Goal: Task Accomplishment & Management: Manage account settings

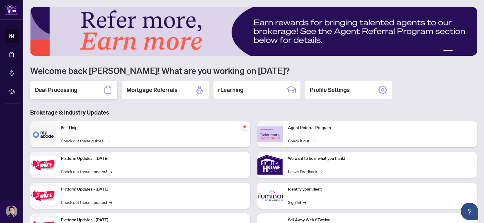
click at [88, 89] on div "Deal Processing" at bounding box center [73, 90] width 87 height 19
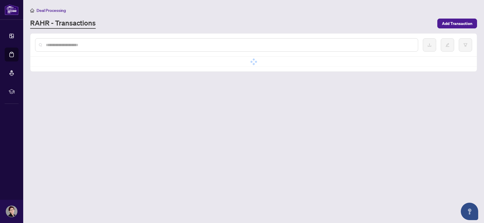
click at [88, 89] on main "Deal Processing [PERSON_NAME] - Transactions Add Transaction No data No data" at bounding box center [253, 111] width 460 height 223
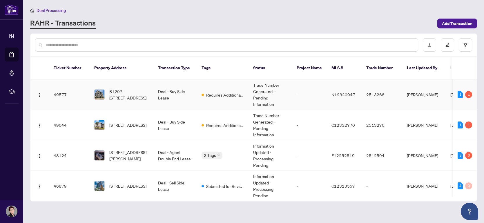
click at [461, 91] on div "1 1" at bounding box center [464, 94] width 14 height 7
click at [457, 91] on div "1" at bounding box center [459, 94] width 5 height 7
click at [122, 88] on span "B1207-[STREET_ADDRESS]" at bounding box center [128, 94] width 39 height 13
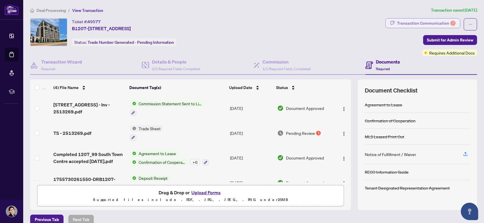
click at [422, 22] on div "Transaction Communication 1" at bounding box center [426, 23] width 59 height 9
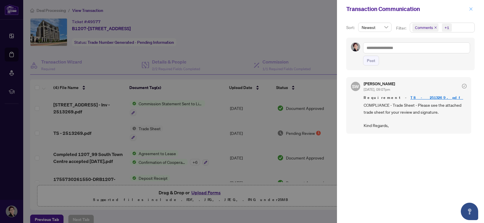
click at [473, 9] on button "button" at bounding box center [471, 9] width 8 height 7
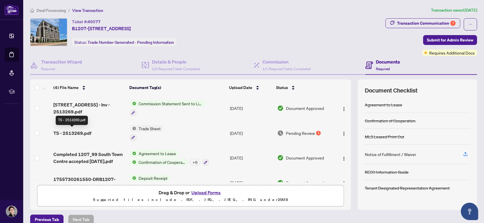
click at [71, 132] on span "TS - 2513269.pdf" at bounding box center [72, 133] width 38 height 7
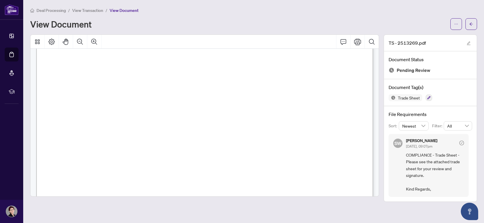
scroll to position [139, 0]
click at [455, 22] on icon "ellipsis" at bounding box center [456, 24] width 4 height 4
click at [427, 34] on span "Download" at bounding box center [435, 36] width 44 height 6
click at [474, 23] on button "button" at bounding box center [471, 24] width 12 height 12
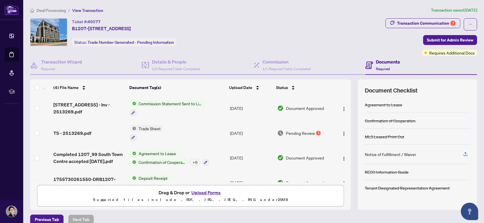
click at [201, 192] on button "Upload Forms" at bounding box center [205, 193] width 33 height 8
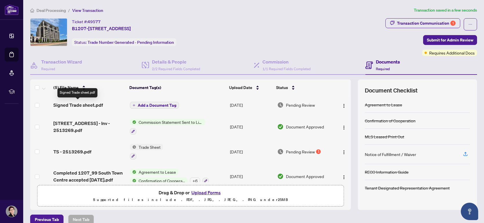
click at [79, 104] on span "Signed Trade sheet.pdf" at bounding box center [78, 104] width 50 height 7
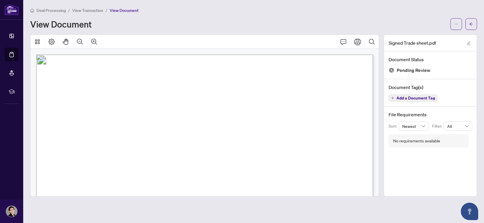
click at [474, 27] on button "button" at bounding box center [471, 24] width 12 height 12
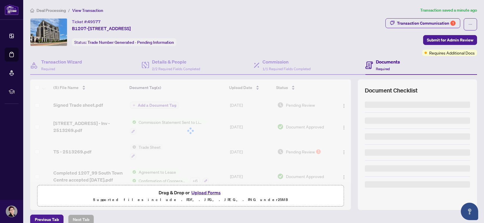
click at [474, 27] on button "button" at bounding box center [469, 24] width 13 height 12
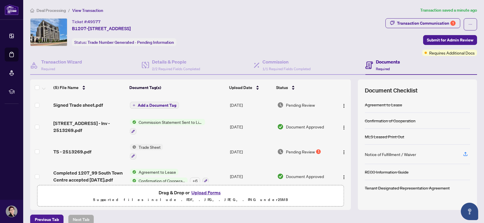
click at [416, 37] on div "Transaction Communication 1 Submit for Admin Review Requires Additional Docs" at bounding box center [431, 37] width 92 height 38
click at [455, 38] on span "Submit for Admin Review" at bounding box center [449, 39] width 46 height 9
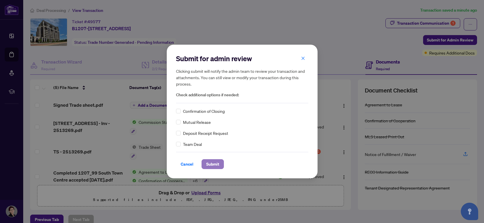
click at [213, 164] on span "Submit" at bounding box center [212, 163] width 13 height 9
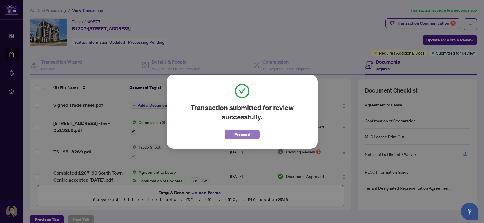
click at [246, 135] on span "Proceed" at bounding box center [241, 134] width 15 height 9
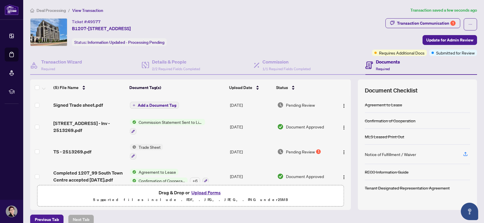
click at [52, 9] on span "Deal Processing" at bounding box center [51, 10] width 29 height 5
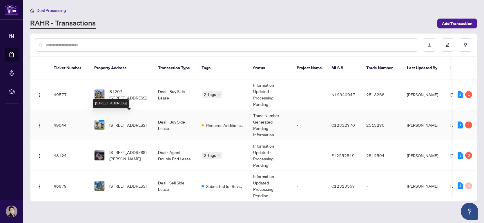
click at [131, 122] on span "[STREET_ADDRESS]" at bounding box center [127, 125] width 37 height 6
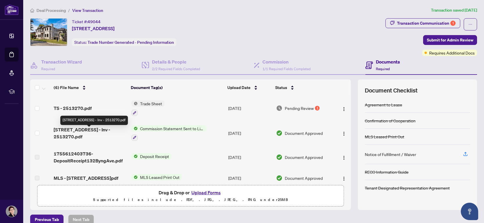
click at [93, 128] on span "[STREET_ADDRESS] - Inv - 2513270.pdf" at bounding box center [90, 133] width 73 height 14
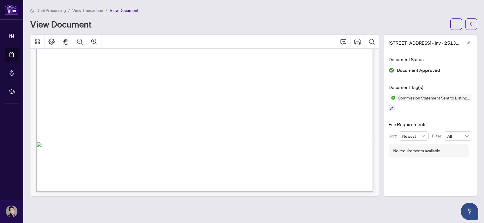
scroll to position [299, 0]
click at [472, 23] on icon "arrow-left" at bounding box center [470, 23] width 3 height 3
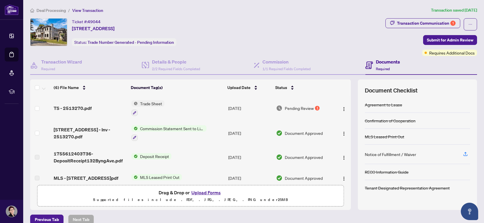
click at [110, 136] on td "[STREET_ADDRESS] - Inv - 2513270.pdf" at bounding box center [90, 133] width 78 height 25
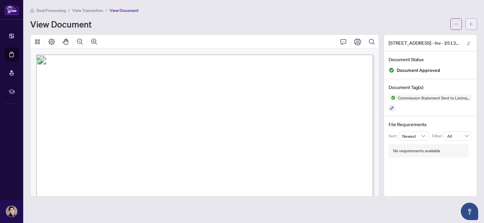
click at [472, 22] on icon "arrow-left" at bounding box center [471, 24] width 4 height 4
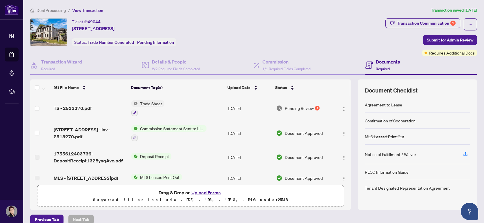
click at [51, 10] on span "Deal Processing" at bounding box center [51, 10] width 29 height 5
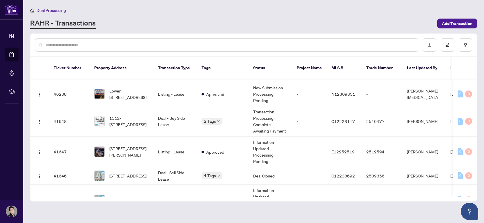
scroll to position [157, 0]
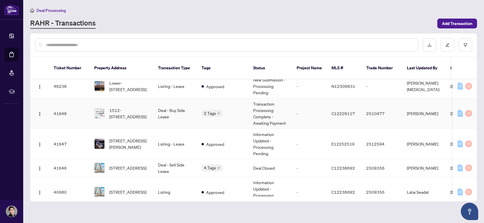
click at [473, 103] on td "0 0" at bounding box center [465, 113] width 24 height 30
drag, startPoint x: 476, startPoint y: 105, endPoint x: 472, endPoint y: 92, distance: 14.1
click at [472, 92] on div "Ticket Number Property Address Transaction Type Tags Status Project Name MLS # …" at bounding box center [253, 117] width 446 height 168
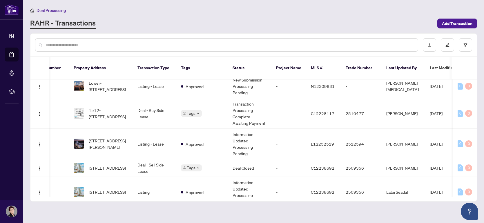
scroll to position [0, 21]
